Goal: Information Seeking & Learning: Learn about a topic

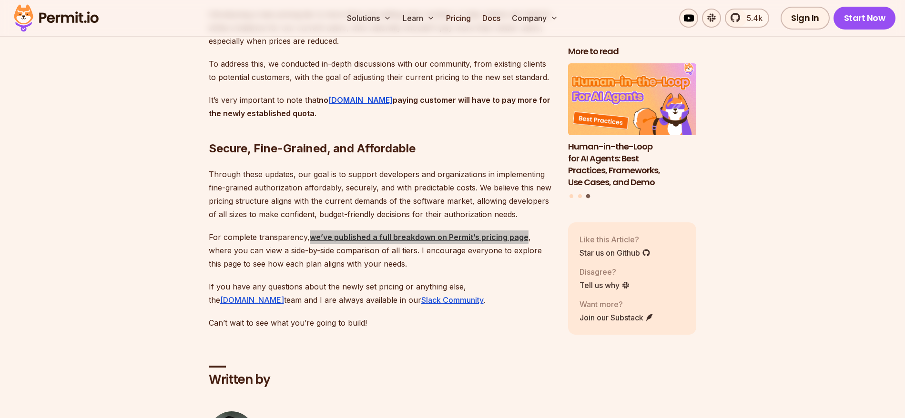
scroll to position [2288, 0]
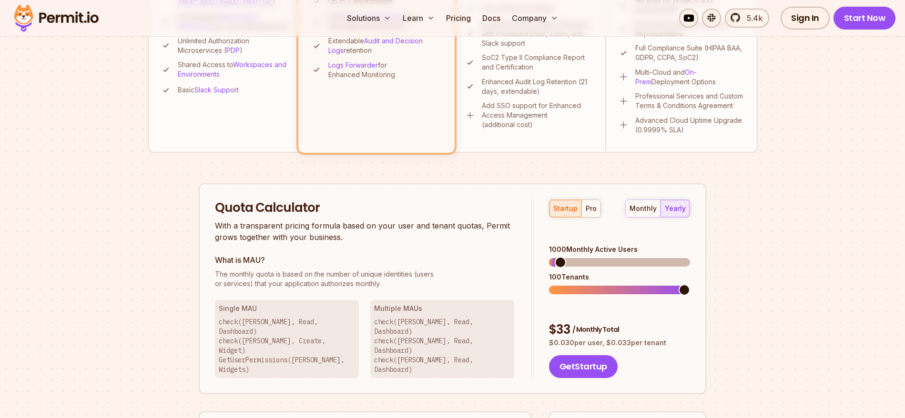
scroll to position [466, 0]
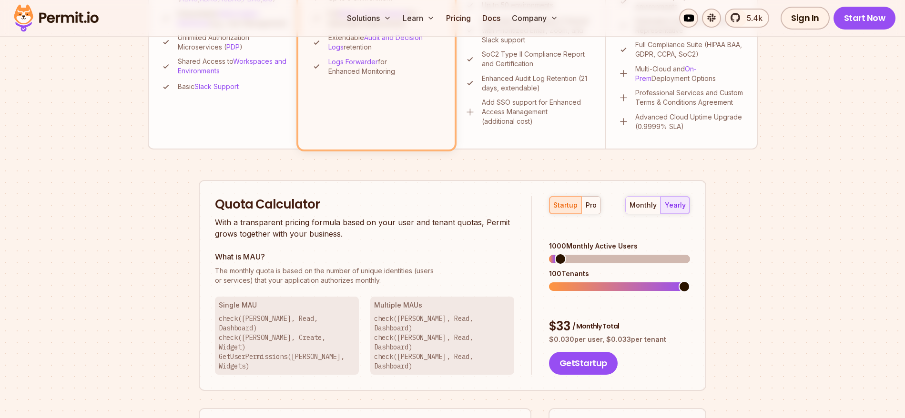
click at [295, 325] on p "check([PERSON_NAME], Read, Dashboard) check([PERSON_NAME], Create, Widget) GetU…" at bounding box center [287, 342] width 136 height 57
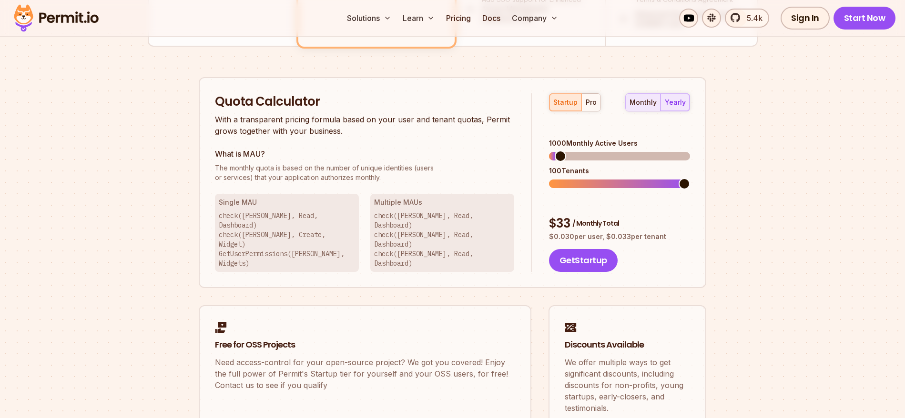
scroll to position [571, 0]
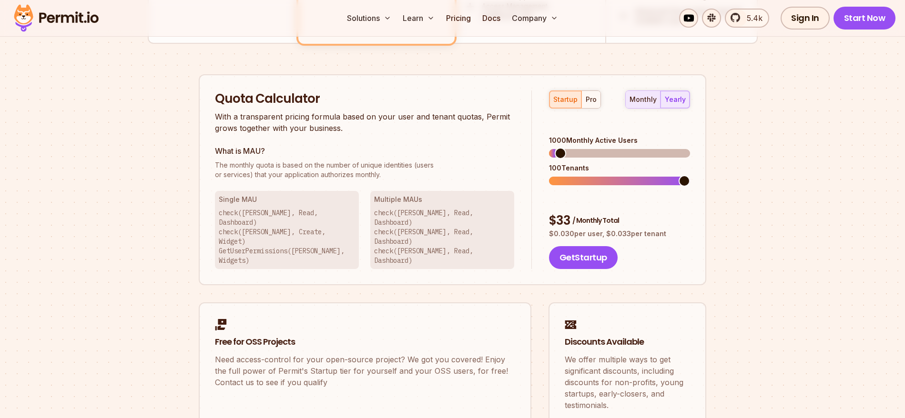
click at [648, 101] on div "monthly" at bounding box center [643, 100] width 27 height 10
click at [690, 175] on span at bounding box center [684, 180] width 11 height 11
click at [587, 99] on div "pro" at bounding box center [591, 100] width 11 height 10
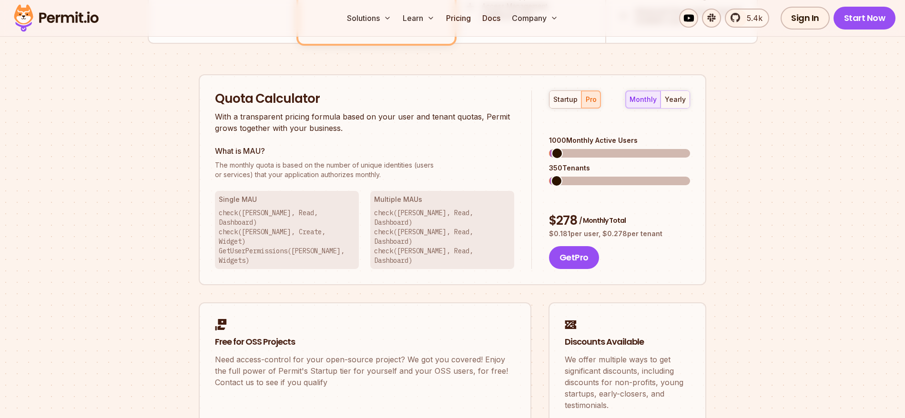
click at [551, 148] on span at bounding box center [556, 153] width 11 height 11
click at [549, 175] on span at bounding box center [554, 180] width 11 height 11
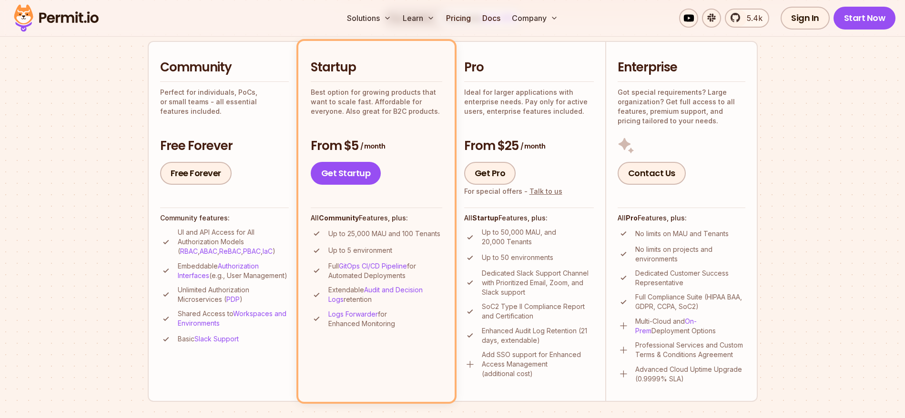
scroll to position [215, 0]
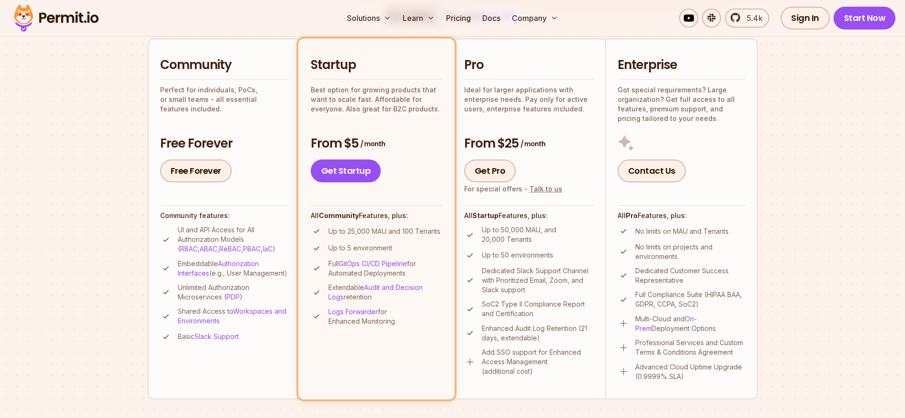
click at [523, 122] on div "Pro Ideal for larger applications with enterprise needs. Pay only for active us…" at bounding box center [529, 120] width 130 height 126
click at [531, 105] on p "Ideal for larger applications with enterprise needs. Pay only for active users,…" at bounding box center [529, 99] width 130 height 29
click at [573, 340] on p "Enhanced Audit Log Retention (21 days, extendable)" at bounding box center [538, 333] width 112 height 19
drag, startPoint x: 482, startPoint y: 353, endPoint x: 575, endPoint y: 372, distance: 95.4
click at [575, 372] on p "Add SSO support for Enhanced Access Management (additional cost)" at bounding box center [538, 362] width 112 height 29
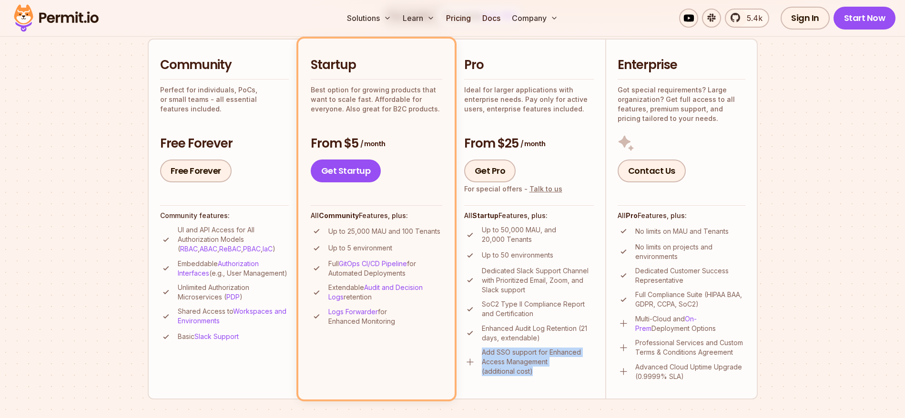
copy p "Add SSO support for Enhanced Access Management (additional cost)"
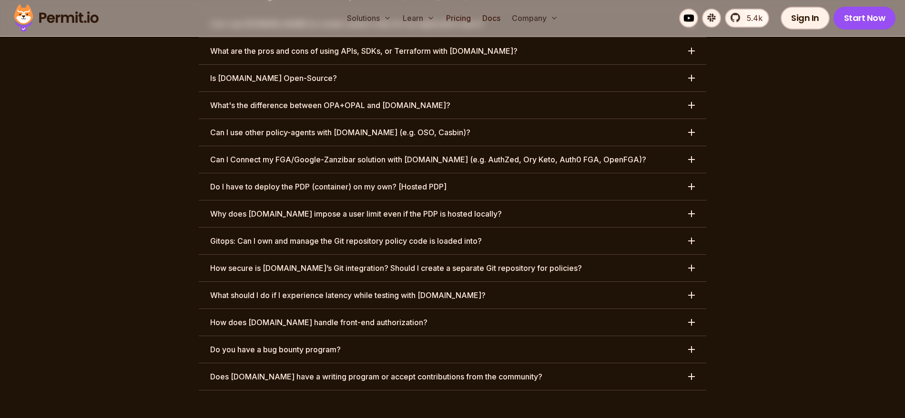
scroll to position [4730, 0]
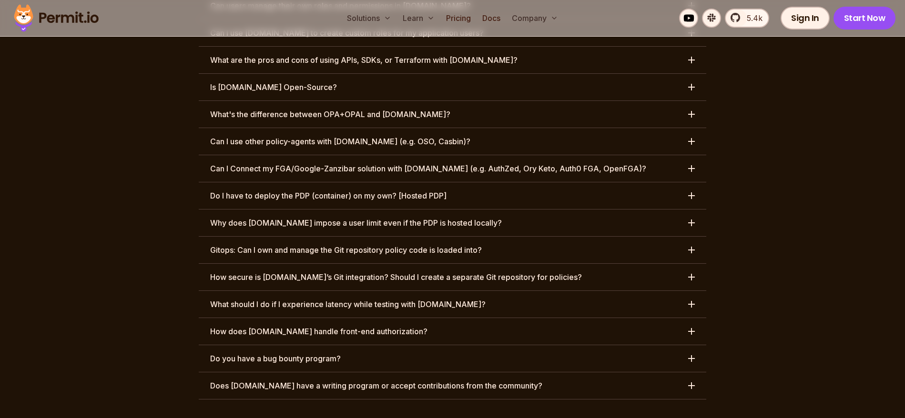
click at [454, 245] on h3 "Gitops: Can I own and manage the Git repository policy code is loaded into?" at bounding box center [346, 250] width 272 height 11
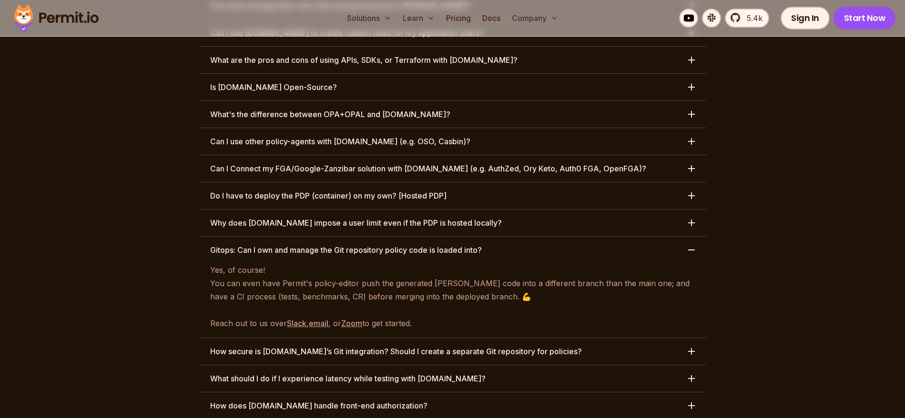
click at [379, 346] on h3 "How secure is [DOMAIN_NAME]’s Git integration? Should I create a separate Git r…" at bounding box center [396, 351] width 372 height 11
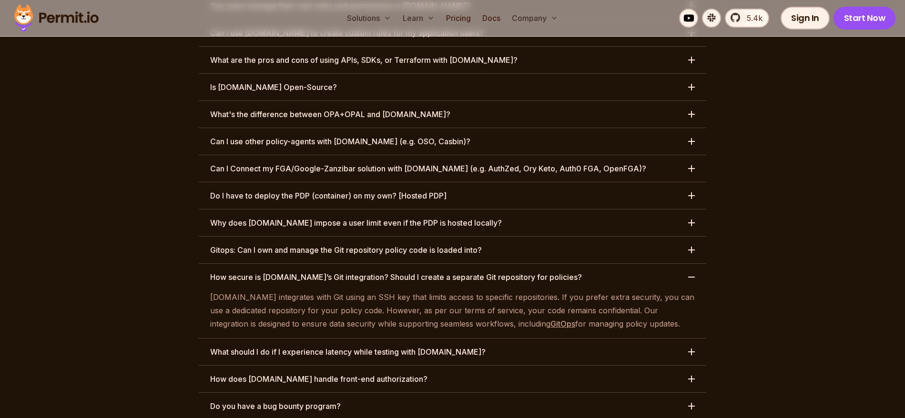
click at [386, 374] on h3 "How does [DOMAIN_NAME] handle front-end authorization?" at bounding box center [318, 379] width 217 height 11
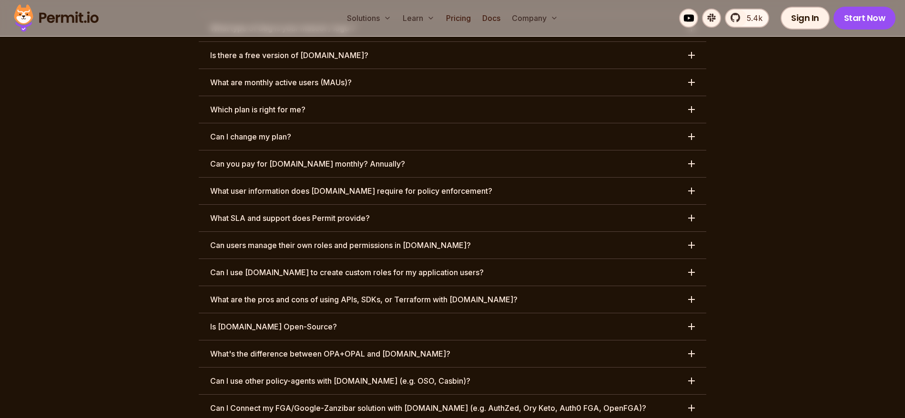
scroll to position [4486, 0]
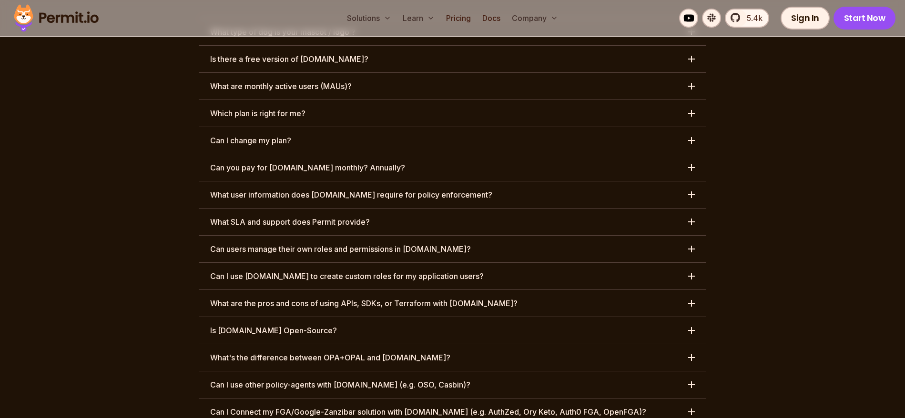
click at [391, 352] on h3 "What's the difference between OPA+OPAL and [DOMAIN_NAME]?" at bounding box center [330, 357] width 240 height 11
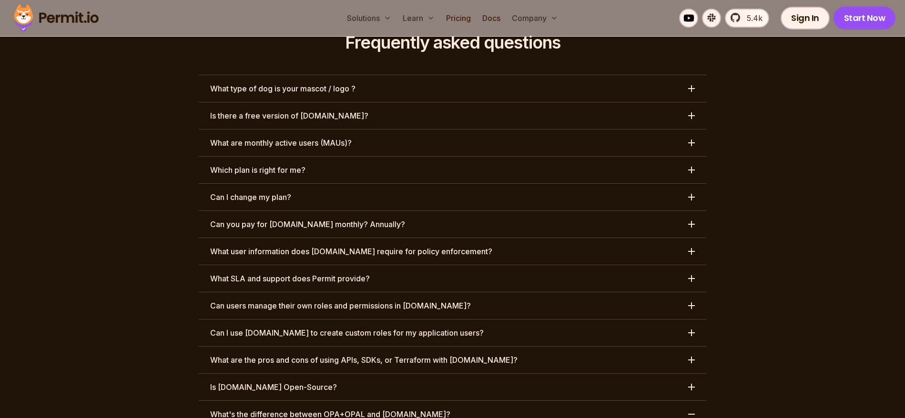
scroll to position [4429, 0]
click at [365, 301] on h3 "Can users manage their own roles and permissions in [DOMAIN_NAME]?" at bounding box center [340, 306] width 261 height 11
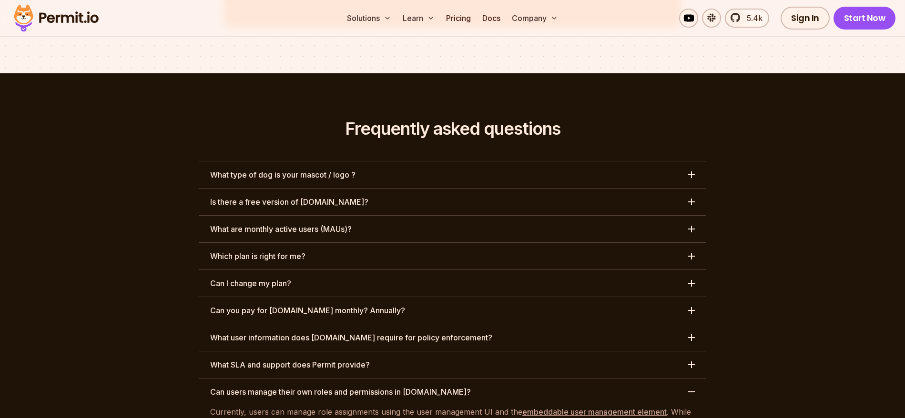
scroll to position [4342, 0]
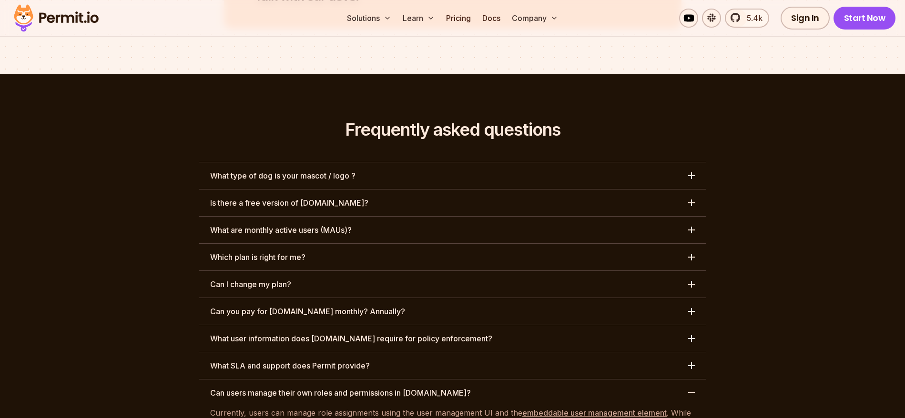
click at [345, 271] on button "Can I change my plan?" at bounding box center [453, 284] width 508 height 27
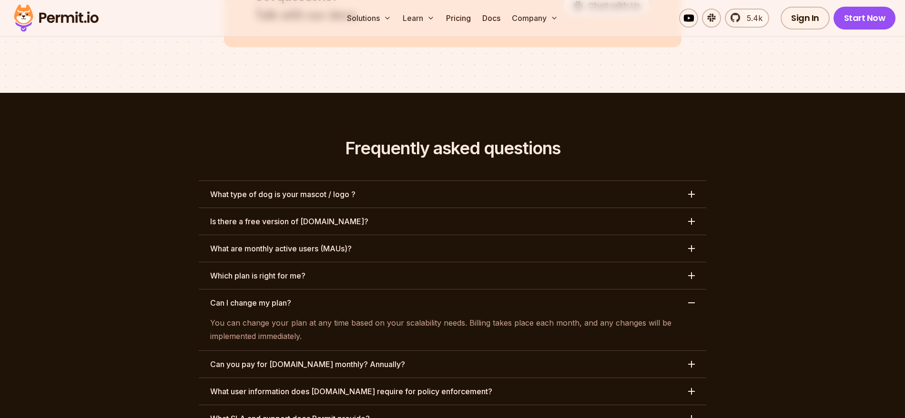
scroll to position [4325, 0]
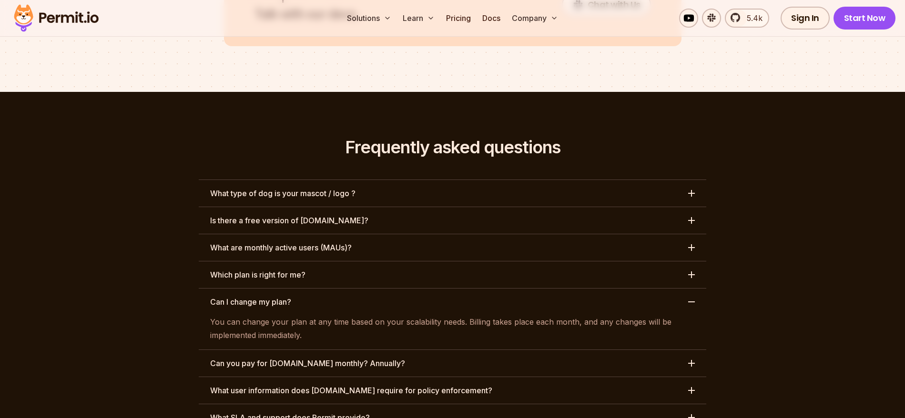
click at [326, 188] on h3 "What type of dog is your mascot / logo ?" at bounding box center [282, 193] width 145 height 11
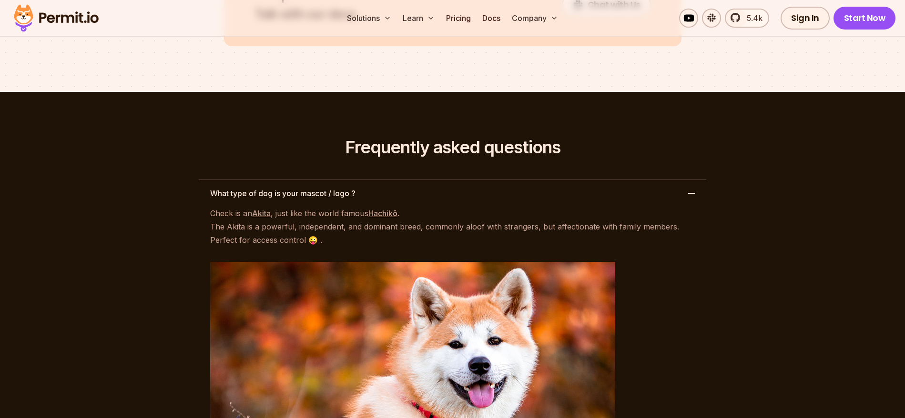
click at [326, 188] on h3 "What type of dog is your mascot / logo ?" at bounding box center [282, 193] width 145 height 11
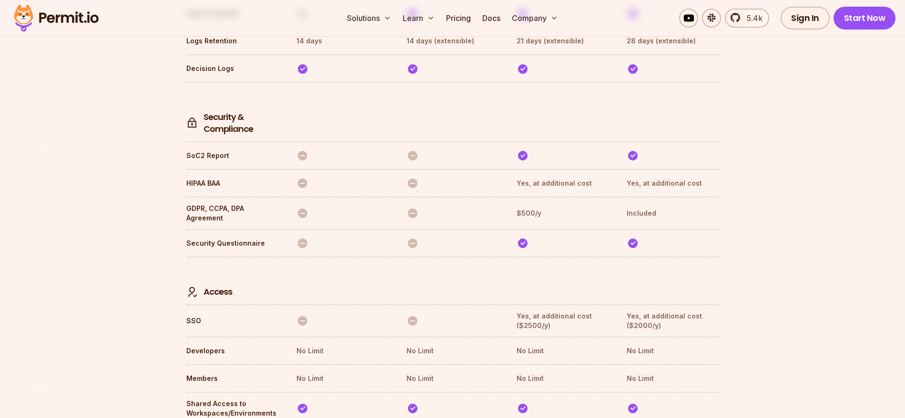
scroll to position [2585, 0]
drag, startPoint x: 185, startPoint y: 166, endPoint x: 220, endPoint y: 169, distance: 35.0
click at [220, 202] on th "GDPR, CCPA, DPA Agreement" at bounding box center [232, 212] width 93 height 20
copy th "GDPR, CCPA, DPA Agreemen"
copy th "GDPR, CCPA, DPA Agreement"
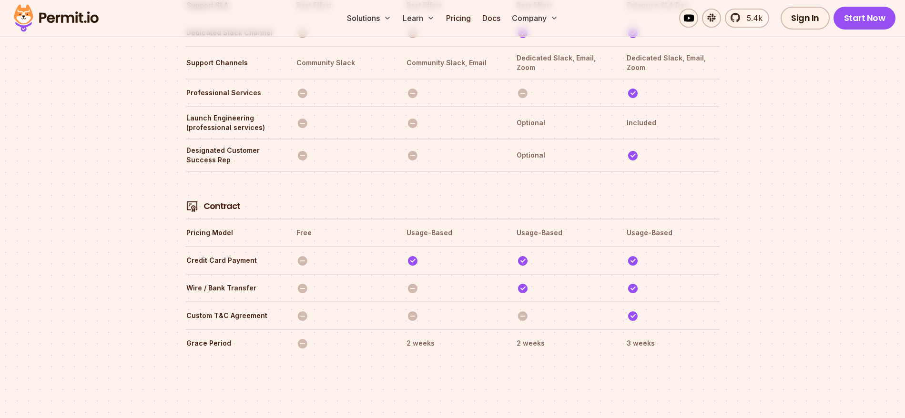
scroll to position [3229, 0]
